Goal: Task Accomplishment & Management: Use online tool/utility

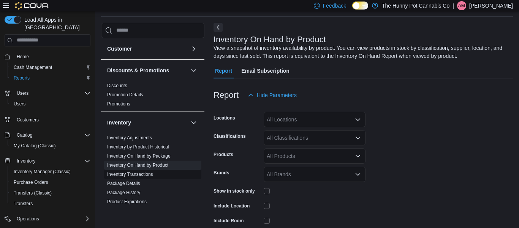
scroll to position [25, 0]
click at [162, 167] on link "Inventory On Hand by Product" at bounding box center [137, 164] width 61 height 5
click at [320, 118] on div "All Locations" at bounding box center [315, 119] width 102 height 15
type input "**"
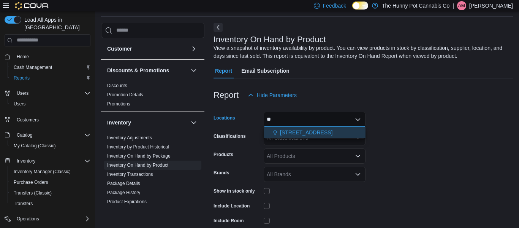
click at [315, 128] on span "[STREET_ADDRESS]" at bounding box center [306, 132] width 52 height 8
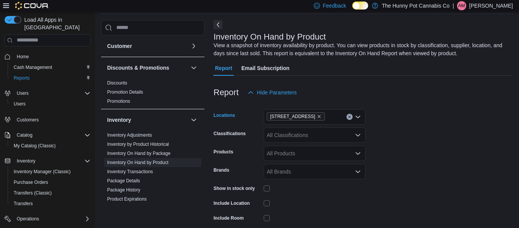
scroll to position [75, 0]
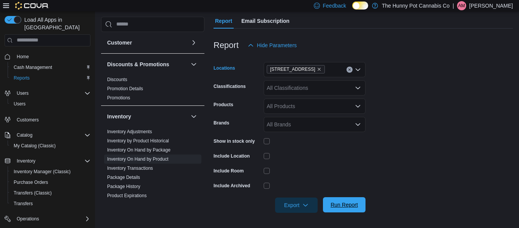
click at [351, 199] on span "Run Report" at bounding box center [343, 204] width 33 height 15
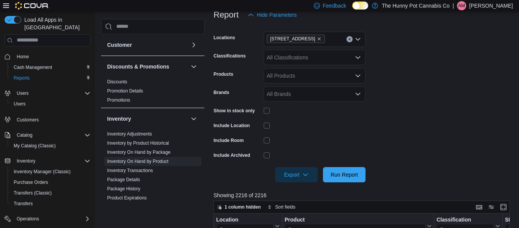
scroll to position [106, 0]
click at [362, 172] on button "Run Report" at bounding box center [344, 173] width 43 height 15
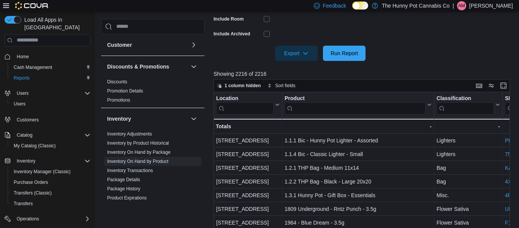
scroll to position [229, 0]
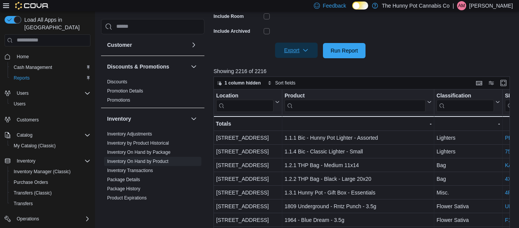
click at [294, 49] on span "Export" at bounding box center [296, 50] width 33 height 15
click at [306, 68] on span "Export to Excel" at bounding box center [297, 66] width 34 height 6
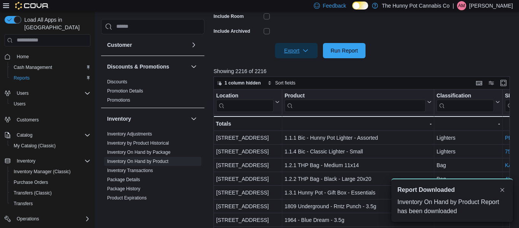
scroll to position [0, 0]
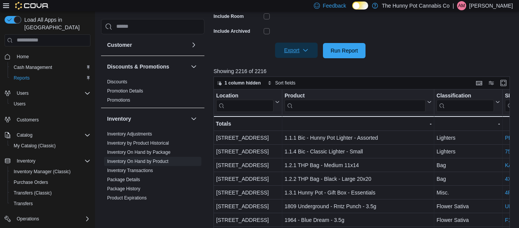
click at [303, 51] on icon "button" at bounding box center [305, 50] width 6 height 6
click at [303, 65] on span "Export to Excel" at bounding box center [297, 66] width 34 height 6
click at [343, 47] on span "Run Report" at bounding box center [344, 50] width 27 height 8
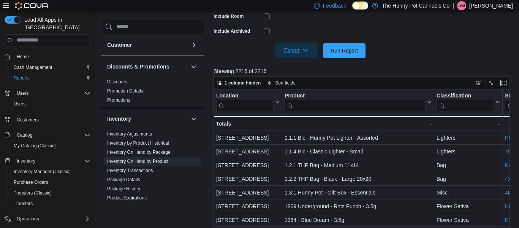
click at [303, 49] on icon "button" at bounding box center [305, 50] width 6 height 6
click at [305, 70] on button "Export to Excel" at bounding box center [297, 65] width 43 height 15
